Goal: Check status: Check status

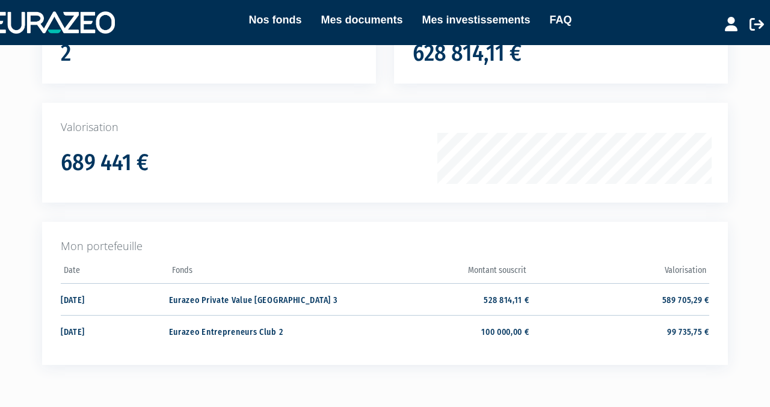
scroll to position [134, 0]
click at [502, 298] on td "528 814,11 €" at bounding box center [439, 299] width 180 height 32
click at [236, 296] on td "Eurazeo Private Value [GEOGRAPHIC_DATA] 3" at bounding box center [259, 299] width 180 height 32
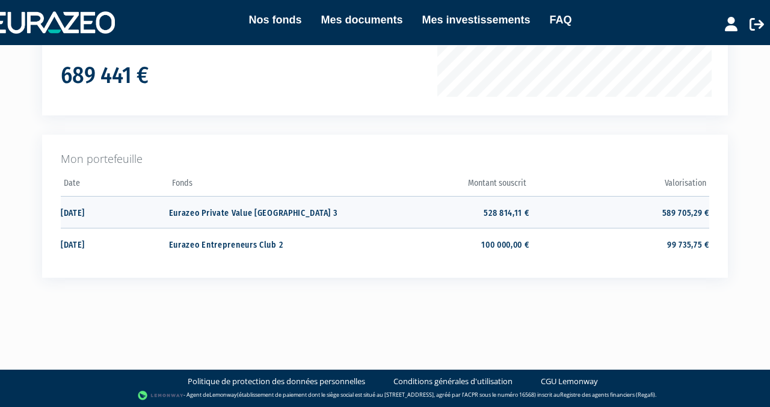
click at [245, 211] on td "Eurazeo Private Value [GEOGRAPHIC_DATA] 3" at bounding box center [259, 212] width 180 height 32
click at [247, 212] on td "Eurazeo Private Value [GEOGRAPHIC_DATA] 3" at bounding box center [259, 212] width 180 height 32
click at [507, 212] on td "528 814,11 €" at bounding box center [439, 212] width 180 height 32
